Goal: Information Seeking & Learning: Compare options

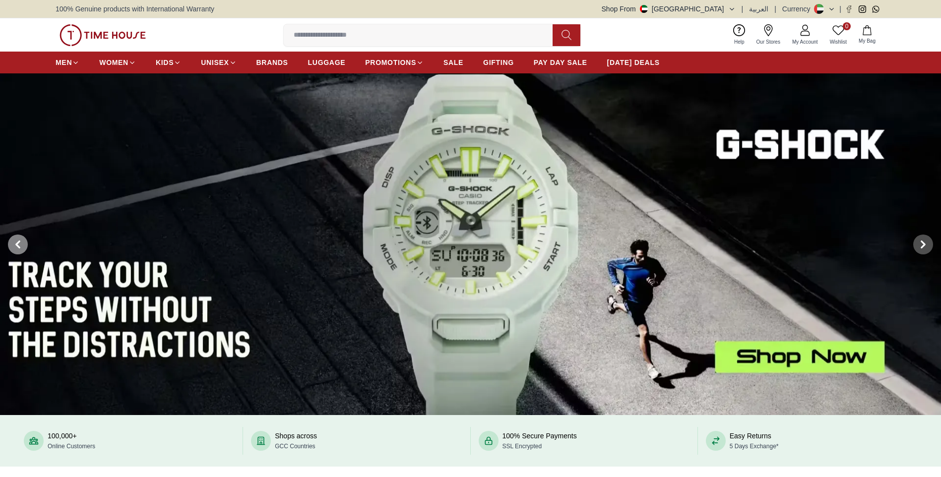
click at [21, 242] on icon at bounding box center [18, 244] width 8 height 8
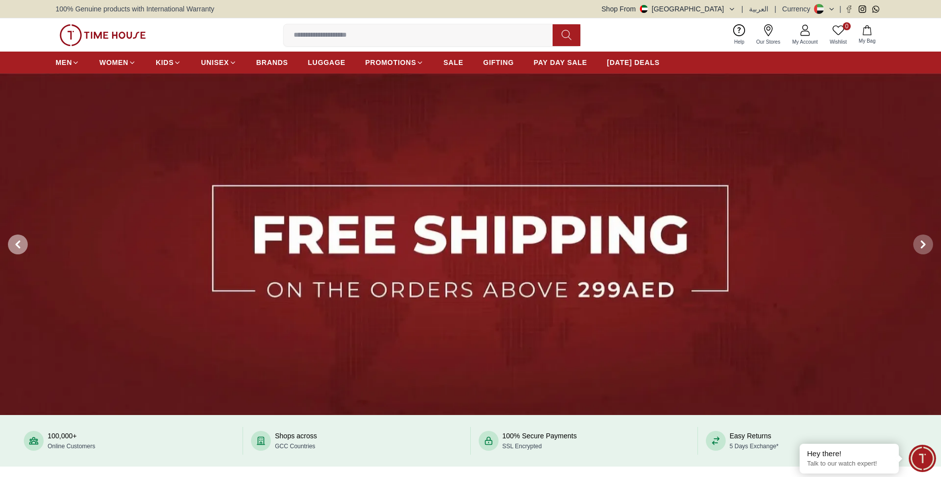
click at [21, 242] on icon at bounding box center [18, 244] width 8 height 8
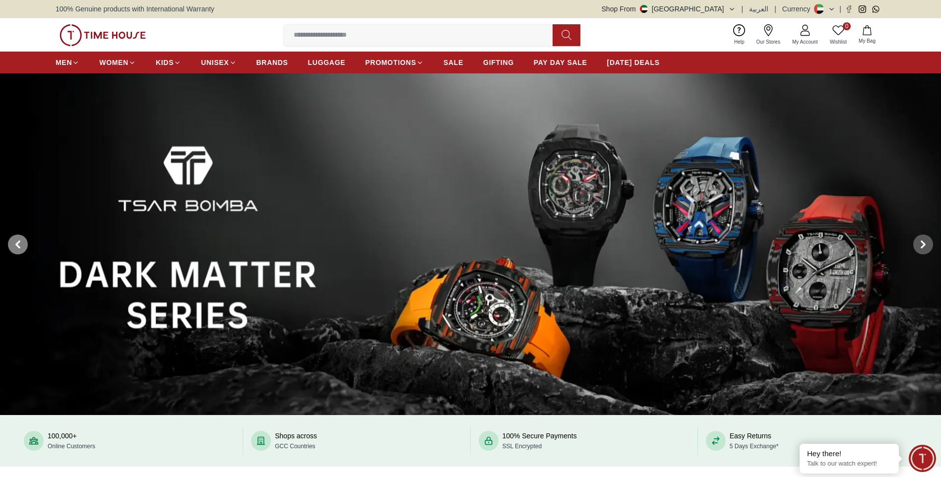
click at [21, 242] on icon at bounding box center [18, 244] width 8 height 8
click at [20, 243] on icon at bounding box center [18, 244] width 8 height 8
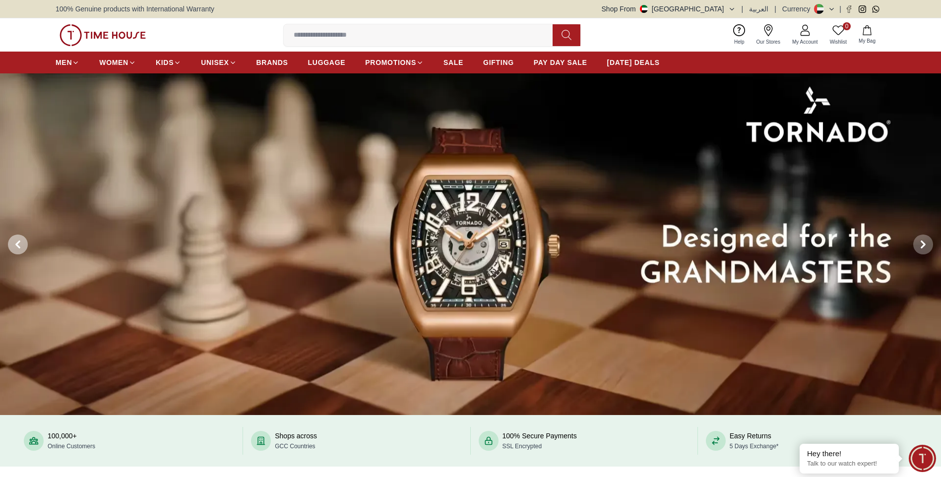
click at [20, 243] on icon at bounding box center [18, 244] width 8 height 8
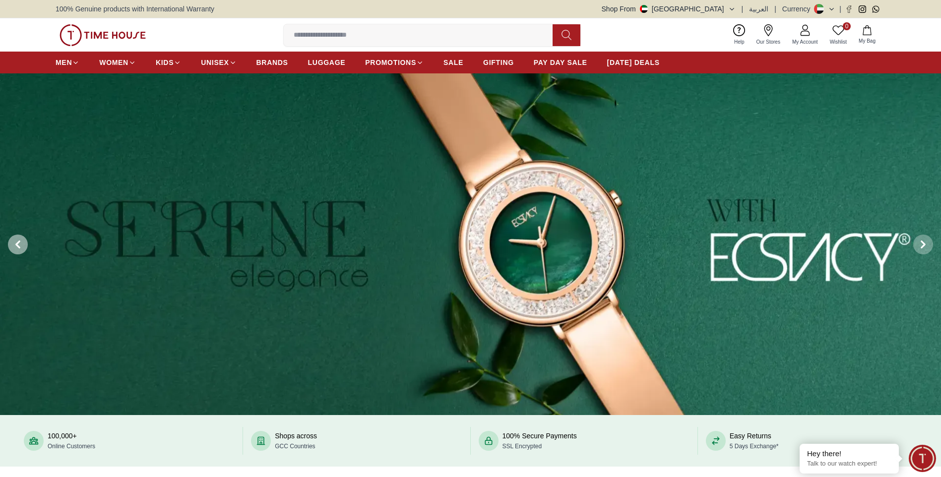
click at [20, 243] on icon at bounding box center [18, 244] width 8 height 8
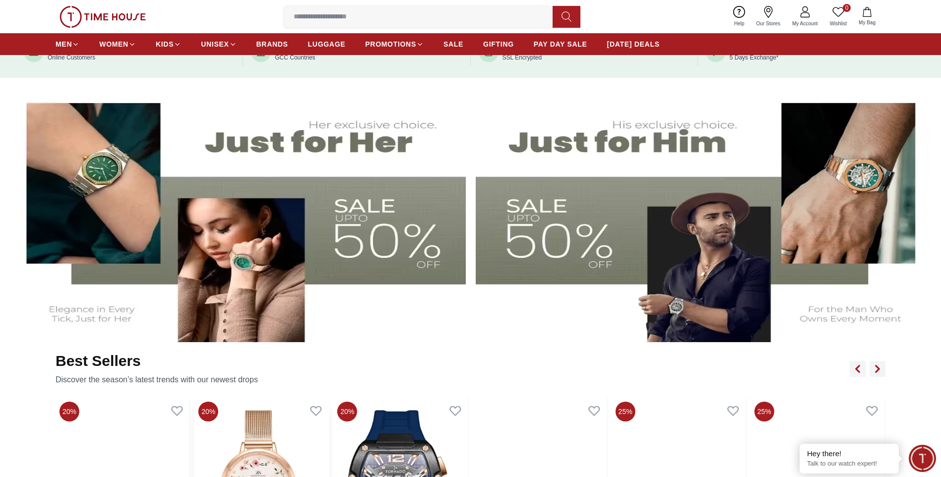
scroll to position [595, 0]
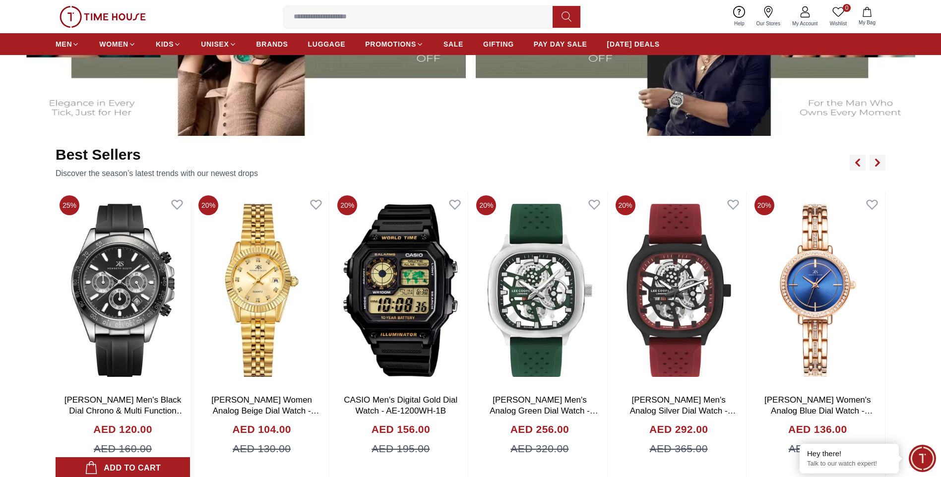
click at [137, 292] on img at bounding box center [123, 290] width 134 height 198
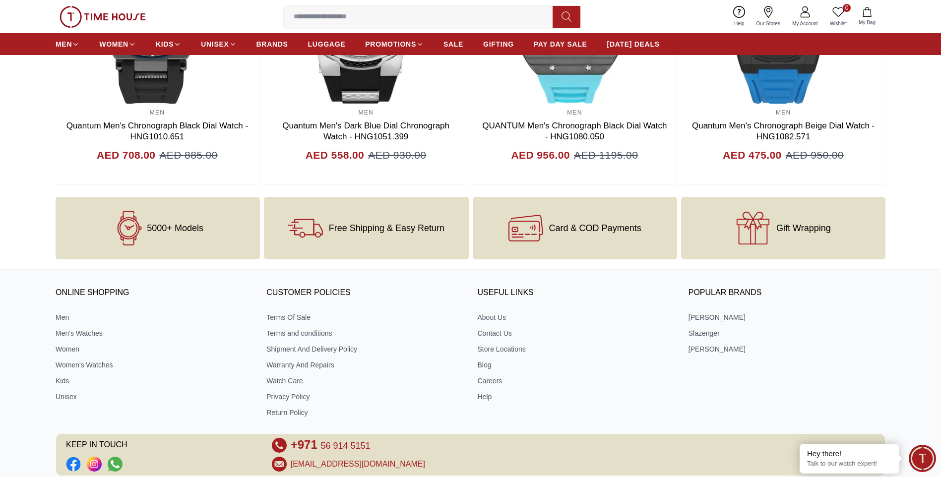
scroll to position [1193, 0]
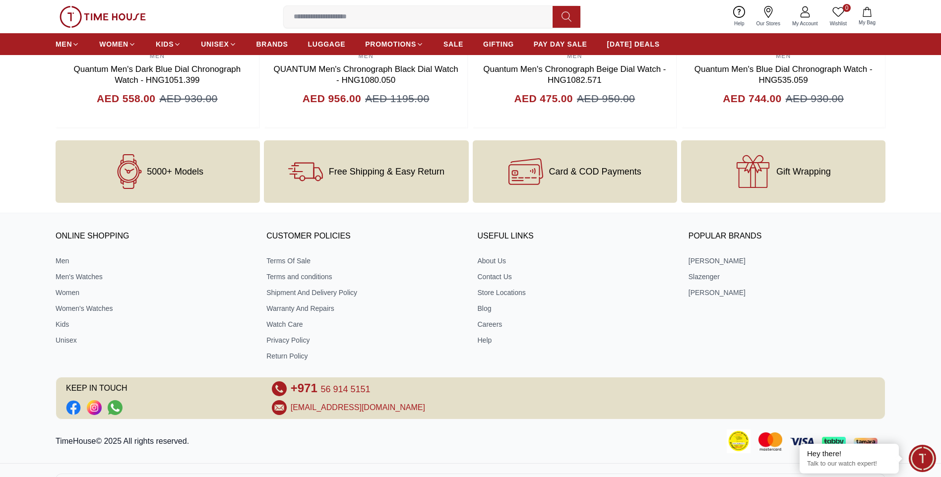
click at [809, 17] on icon at bounding box center [804, 14] width 9 height 5
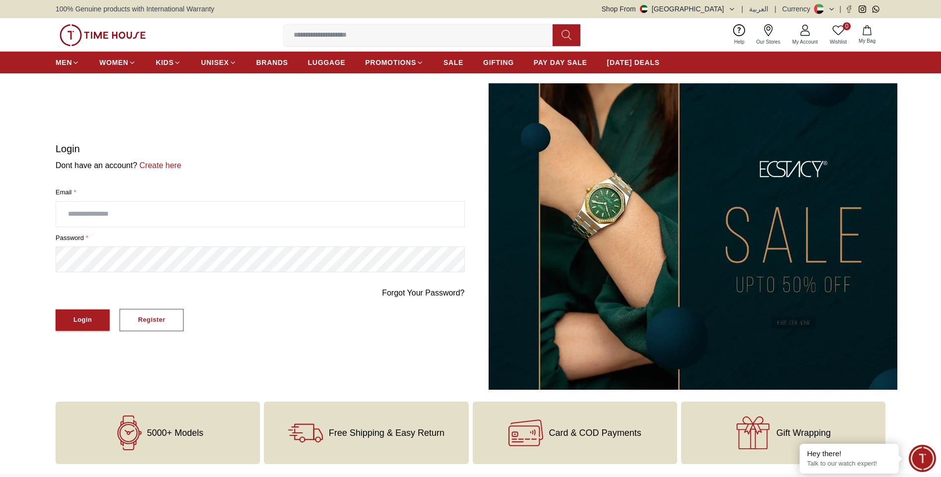
click at [617, 214] on img at bounding box center [692, 236] width 409 height 306
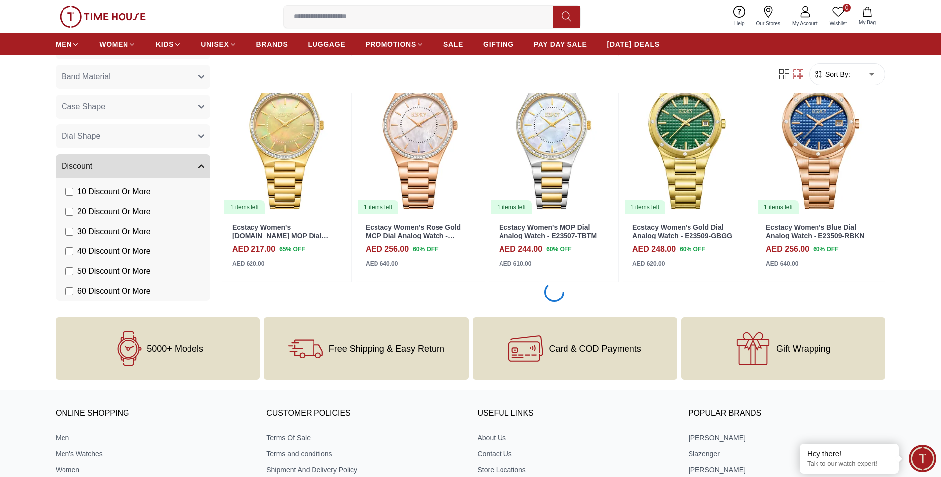
scroll to position [1240, 0]
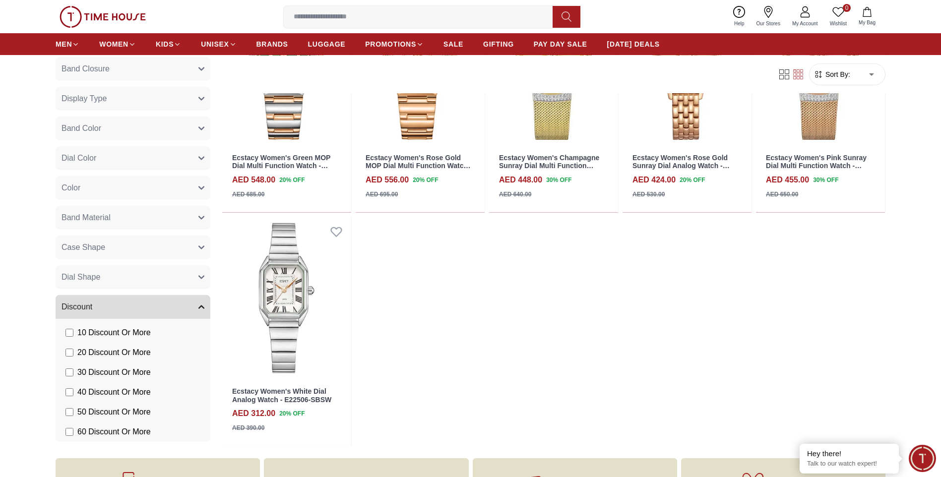
scroll to position [2678, 0]
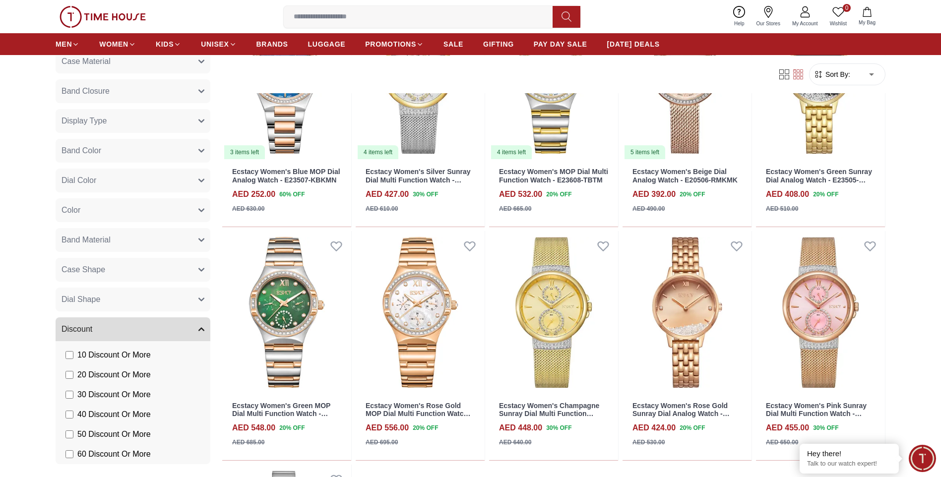
scroll to position [1982, 0]
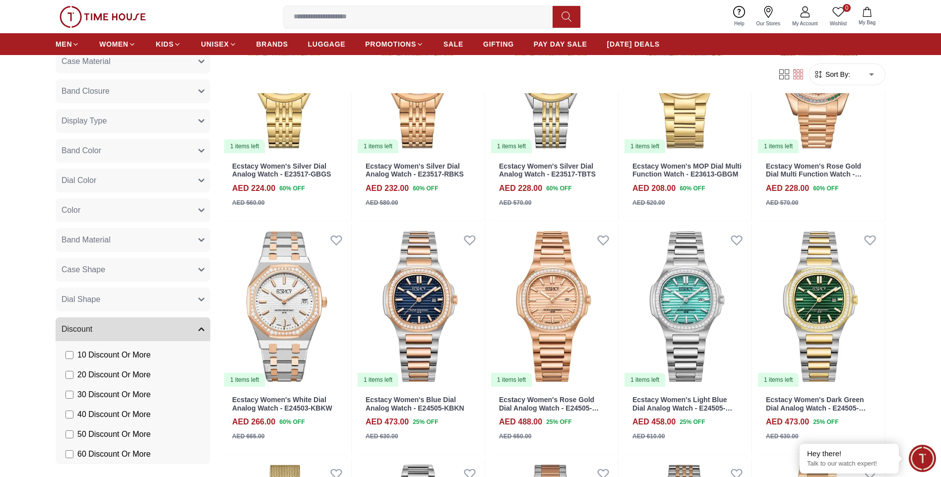
scroll to position [1240, 0]
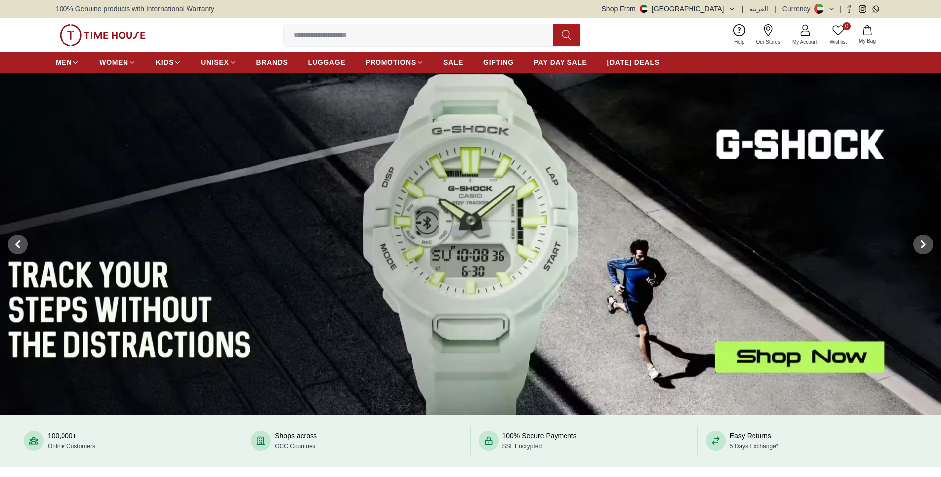
click at [803, 40] on span "My Account" at bounding box center [805, 41] width 34 height 7
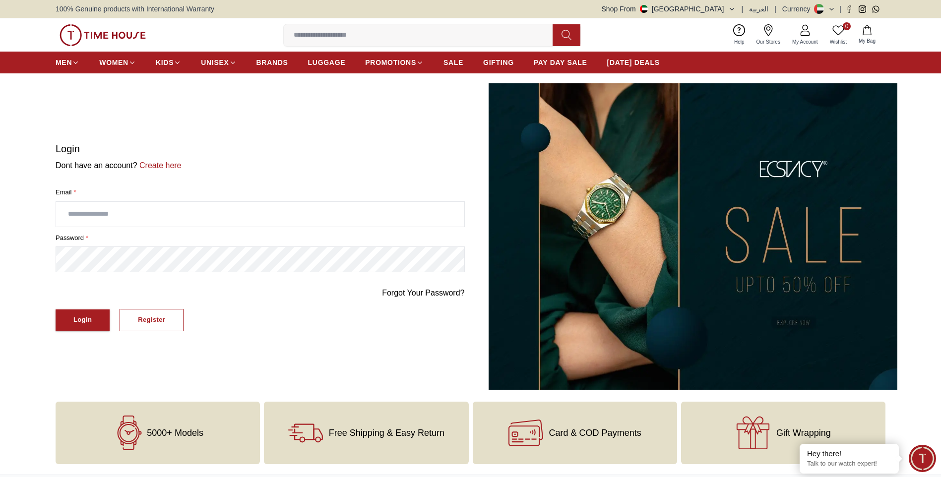
click at [120, 211] on input "text" at bounding box center [260, 214] width 408 height 25
type input "**********"
click at [87, 314] on div "Login" at bounding box center [82, 319] width 18 height 11
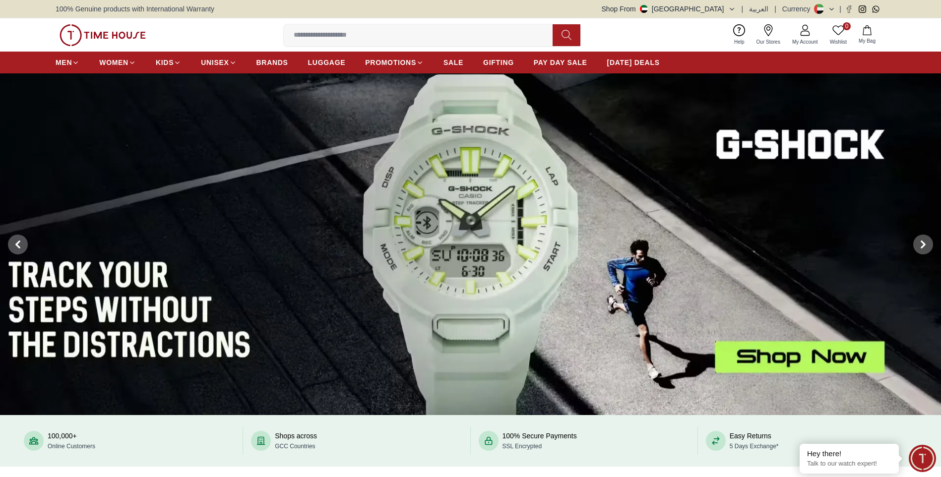
click at [802, 34] on icon at bounding box center [805, 30] width 12 height 12
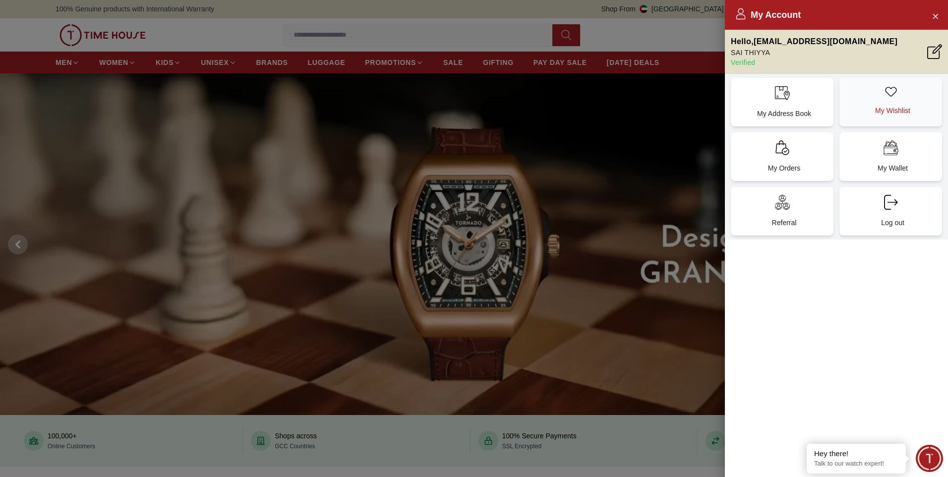
click at [891, 119] on div "My Wishlist" at bounding box center [890, 102] width 103 height 49
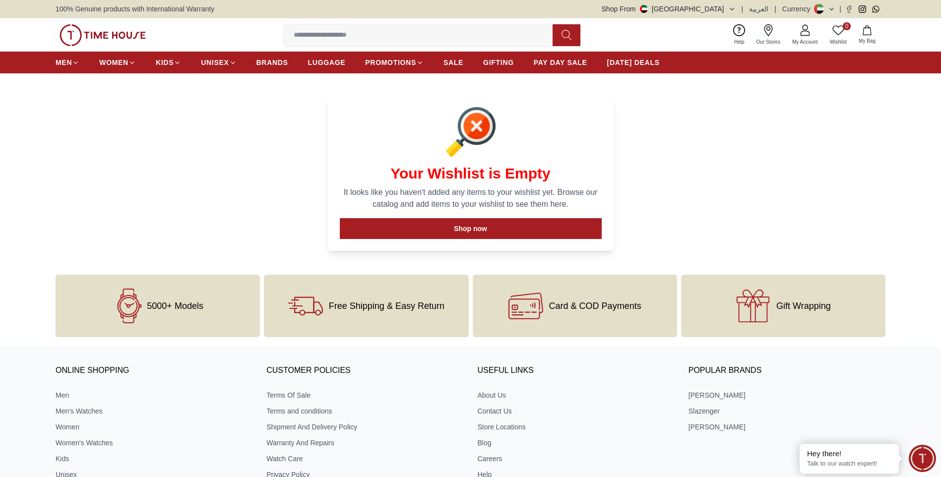
click at [808, 31] on icon at bounding box center [805, 30] width 12 height 12
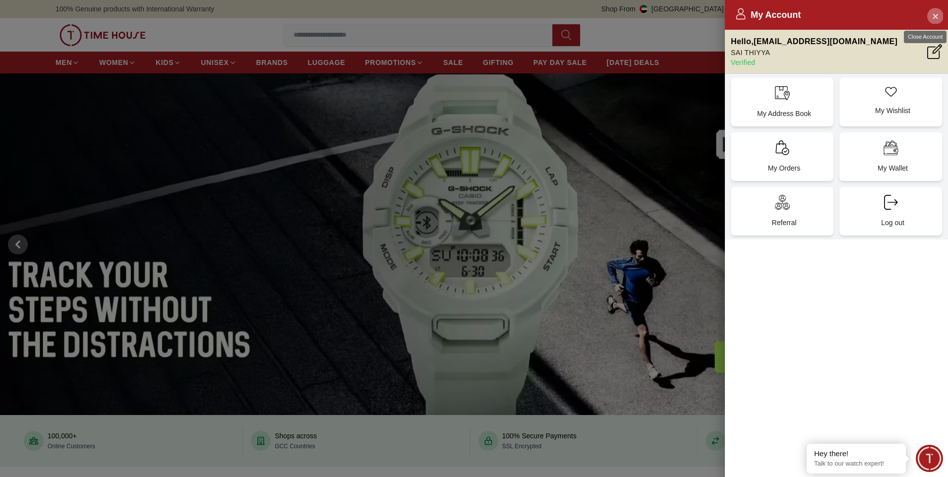
drag, startPoint x: 936, startPoint y: 14, endPoint x: 901, endPoint y: 9, distance: 35.5
click at [936, 14] on icon "Close Account" at bounding box center [935, 16] width 8 height 12
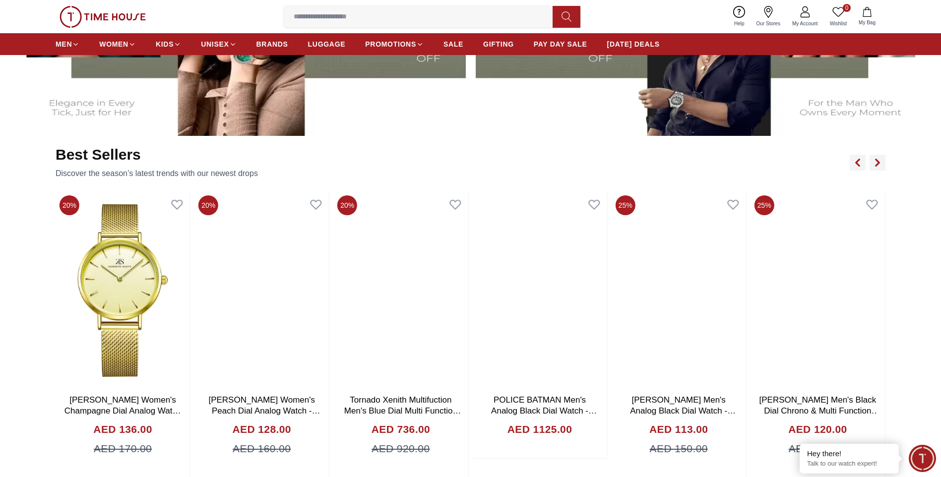
scroll to position [496, 0]
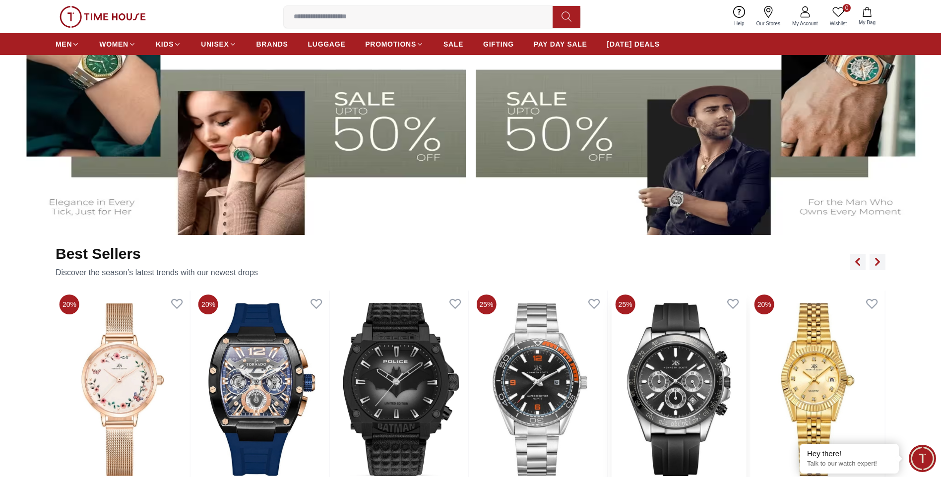
click at [681, 376] on img at bounding box center [678, 390] width 134 height 198
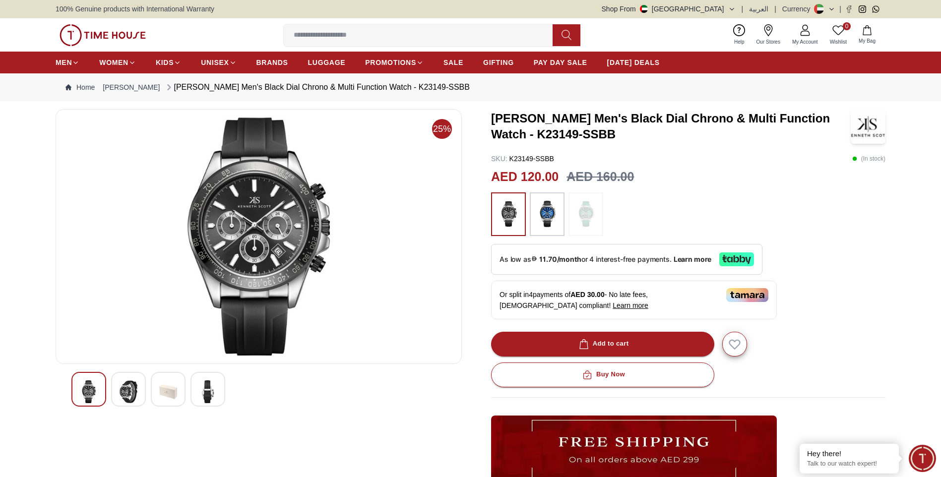
click at [556, 218] on img at bounding box center [547, 214] width 25 height 34
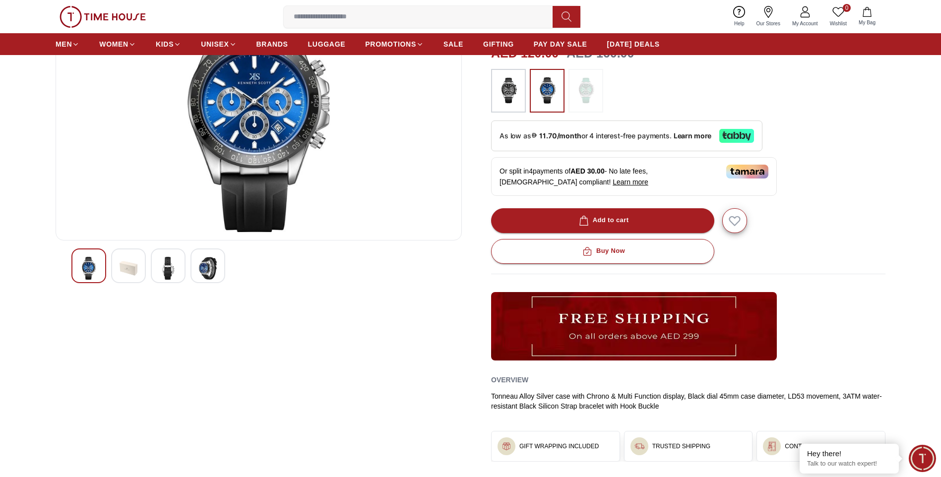
scroll to position [34, 0]
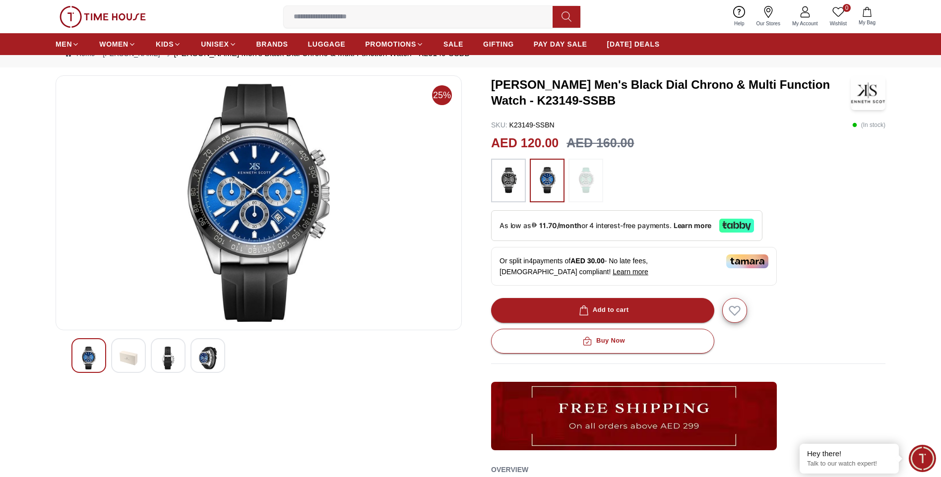
click at [123, 348] on img at bounding box center [128, 358] width 18 height 23
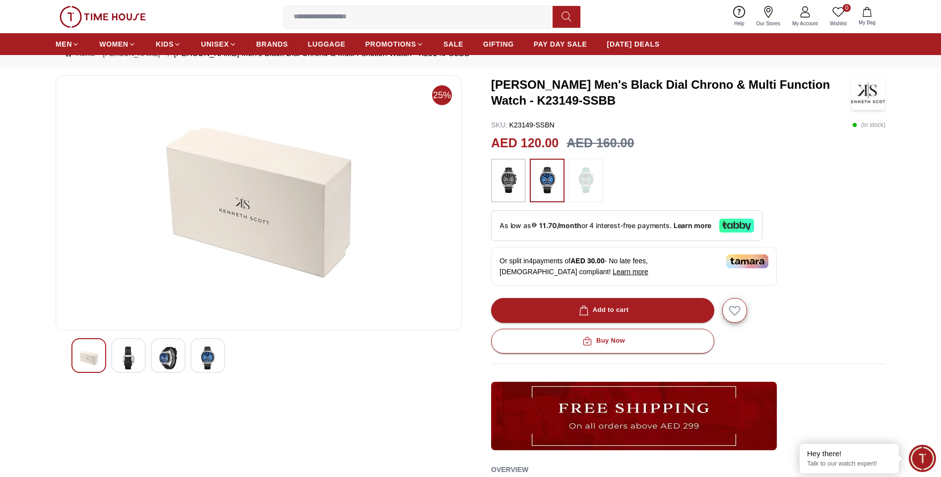
click at [176, 364] on img at bounding box center [168, 358] width 18 height 23
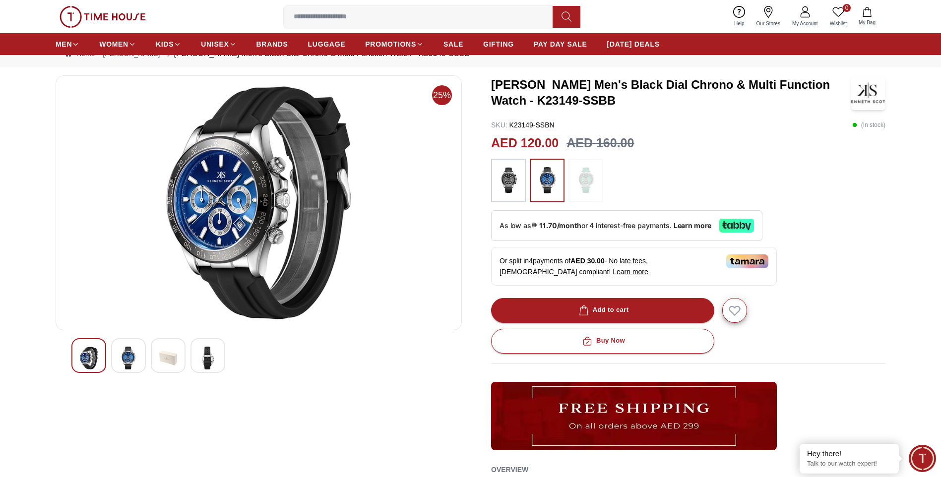
click at [203, 361] on img at bounding box center [208, 358] width 18 height 23
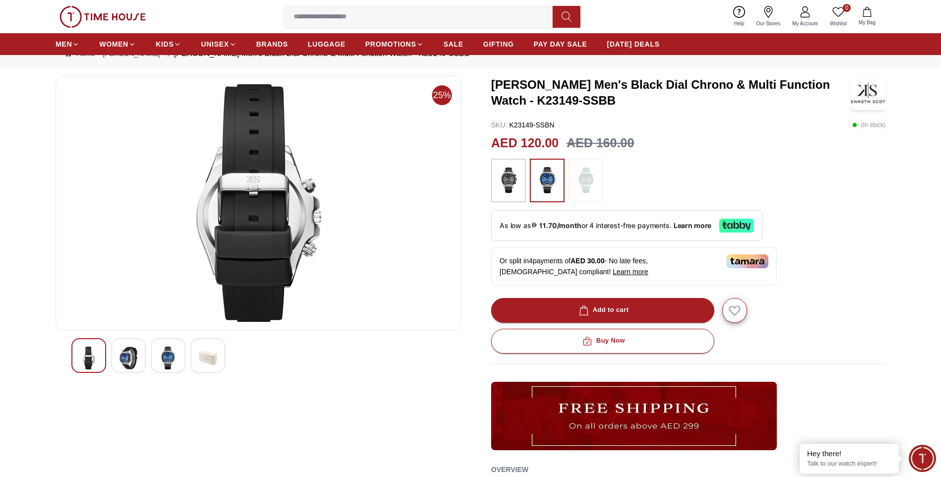
click at [101, 350] on div at bounding box center [88, 355] width 35 height 35
click at [518, 176] on img at bounding box center [508, 181] width 25 height 34
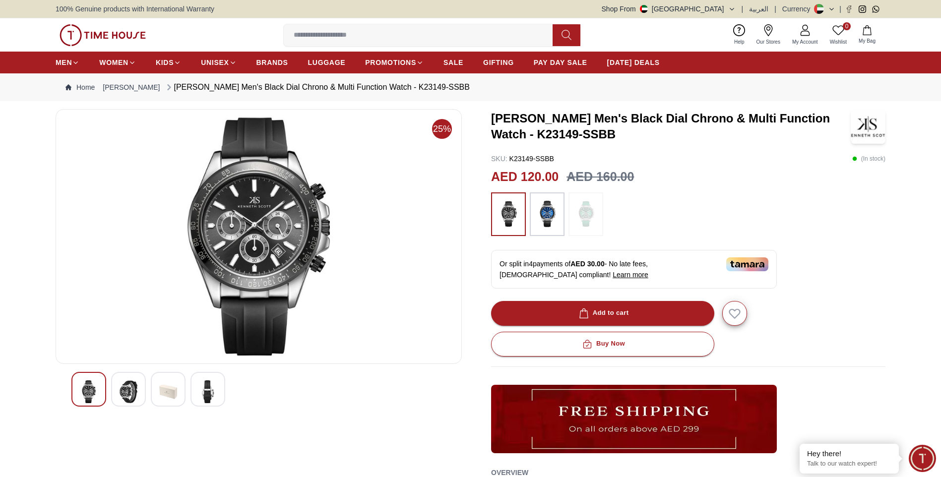
scroll to position [34, 0]
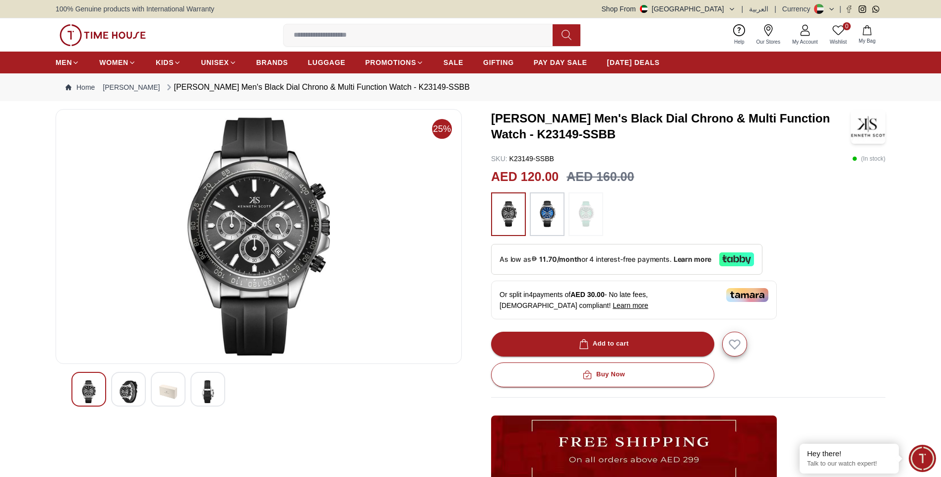
scroll to position [496, 0]
